Goal: Task Accomplishment & Management: Use online tool/utility

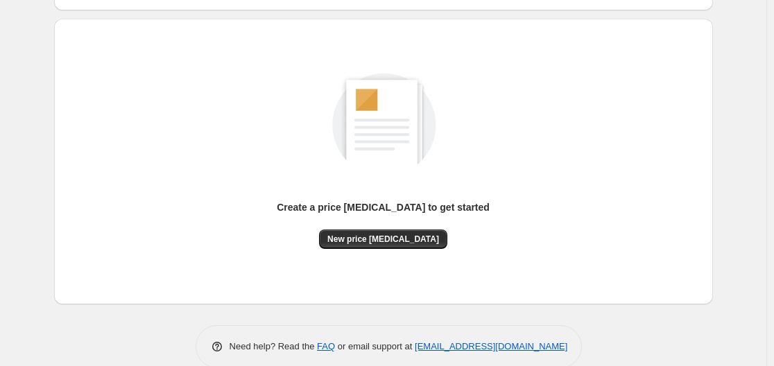
scroll to position [153, 0]
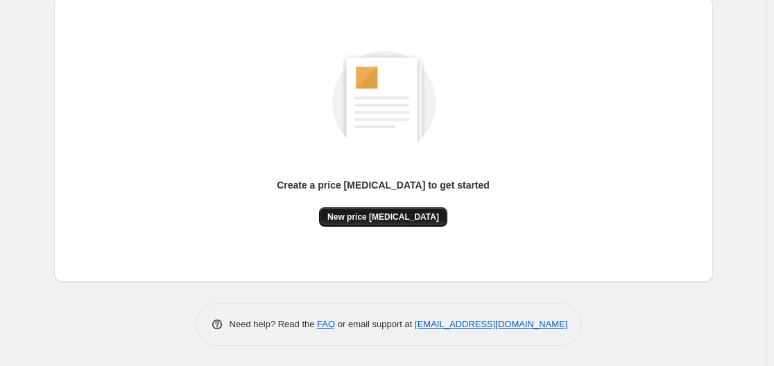
click at [405, 224] on button "New price [MEDICAL_DATA]" at bounding box center [383, 216] width 128 height 19
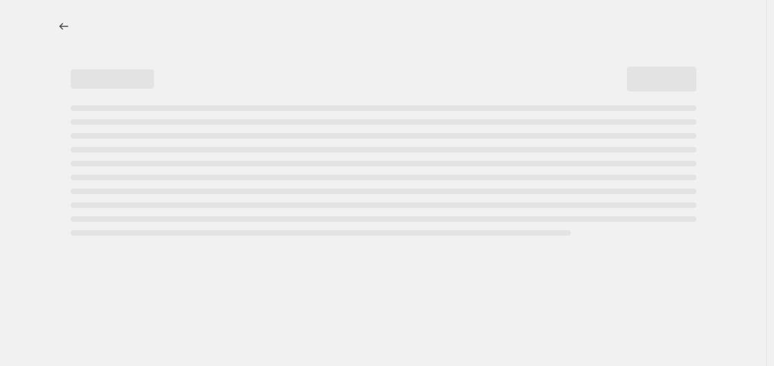
select select "percentage"
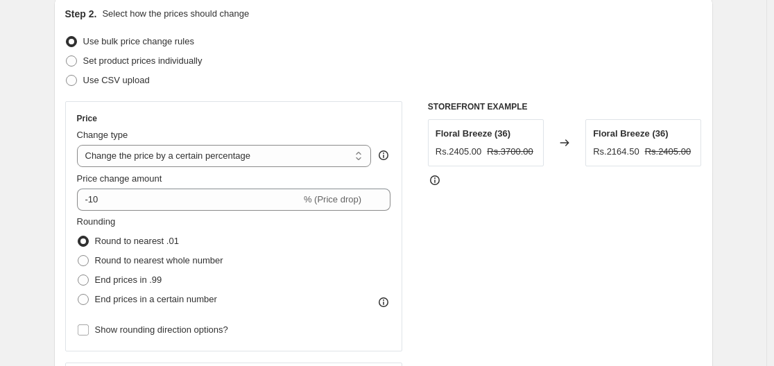
scroll to position [139, 0]
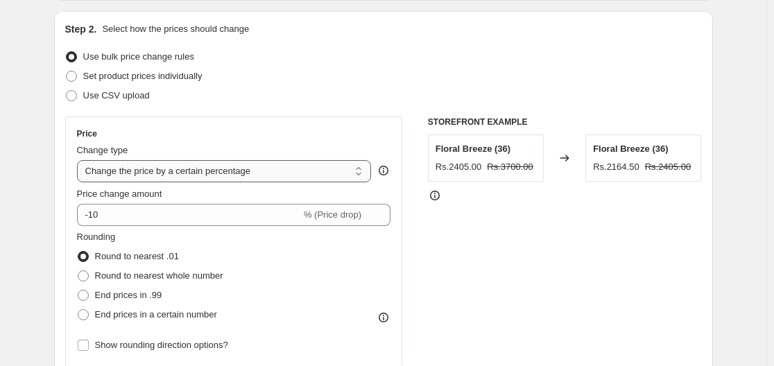
click at [210, 176] on select "Change the price to a certain amount Change the price by a certain amount Chang…" at bounding box center [224, 171] width 295 height 22
click at [475, 238] on div "STOREFRONT EXAMPLE Floral Breeze (36) Rs.2405.00 Rs.3700.00 Changed to Floral B…" at bounding box center [565, 287] width 274 height 340
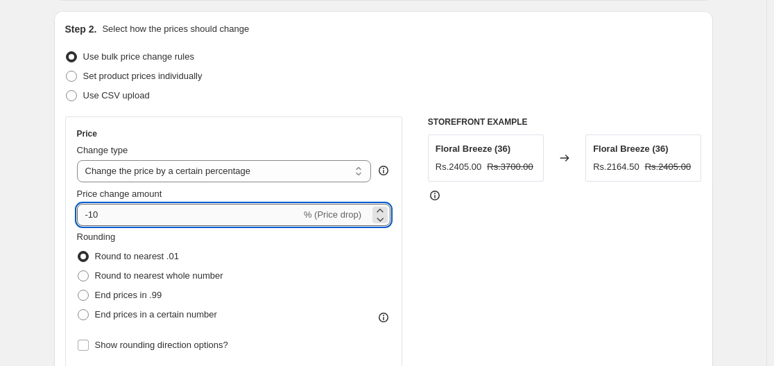
click at [198, 217] on input "-10" at bounding box center [189, 215] width 224 height 22
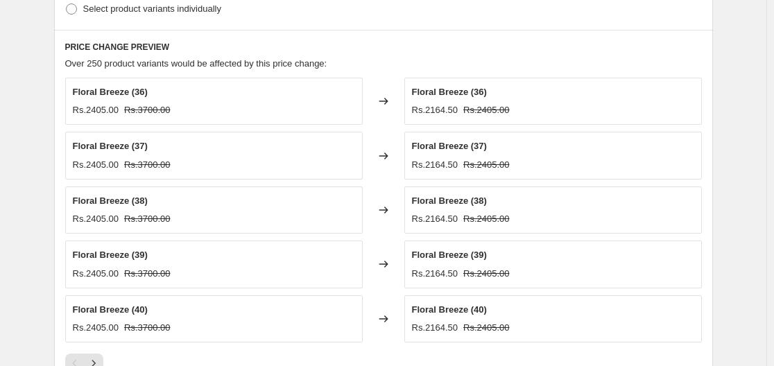
scroll to position [763, 0]
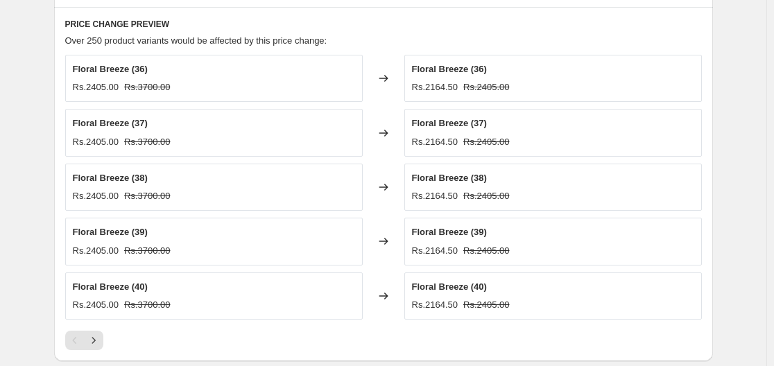
type input "30"
click at [135, 87] on strike "Rs.3700.00" at bounding box center [147, 87] width 46 height 14
click at [167, 87] on div "Floral Breeze (36) Rs.2405.00 Rs.3700.00" at bounding box center [214, 78] width 298 height 47
click at [178, 87] on div "Floral Breeze (36) Rs.2405.00 Rs.3700.00" at bounding box center [214, 78] width 298 height 47
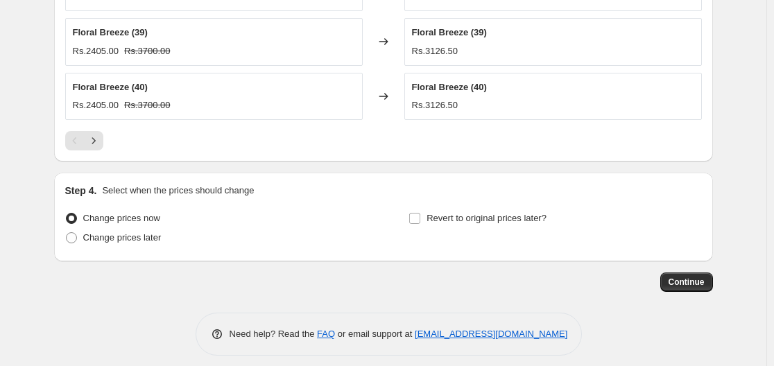
scroll to position [971, 0]
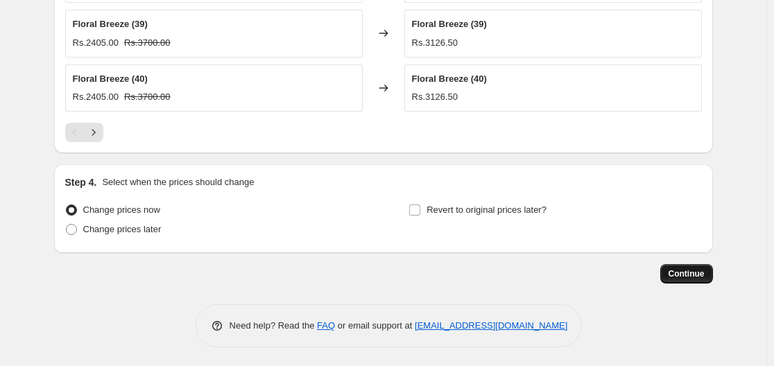
click at [705, 279] on span "Continue" at bounding box center [687, 274] width 36 height 11
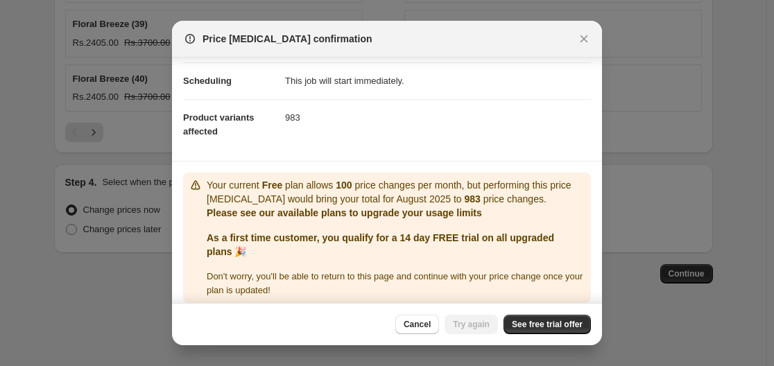
scroll to position [118, 0]
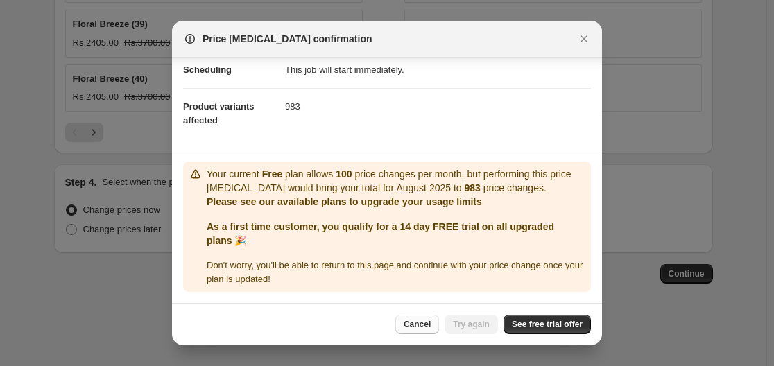
click at [425, 328] on span "Cancel" at bounding box center [417, 324] width 27 height 11
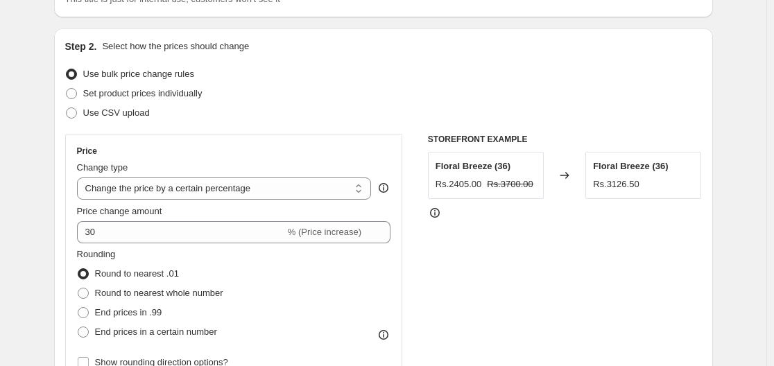
scroll to position [0, 0]
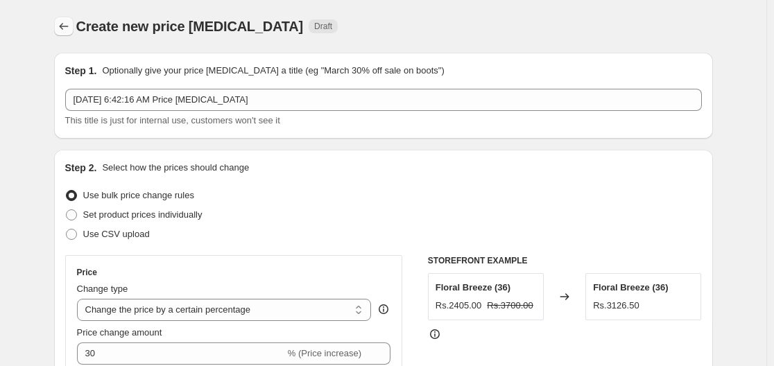
click at [71, 26] on icon "Price change jobs" at bounding box center [64, 26] width 14 height 14
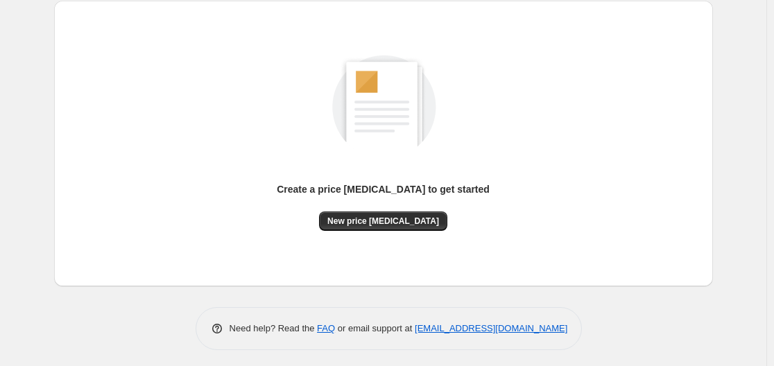
scroll to position [153, 0]
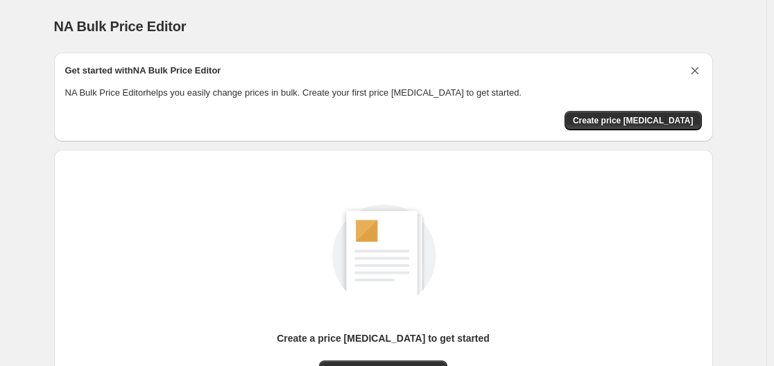
click at [698, 76] on icon "Dismiss card" at bounding box center [695, 71] width 14 height 14
